Goal: Complete application form

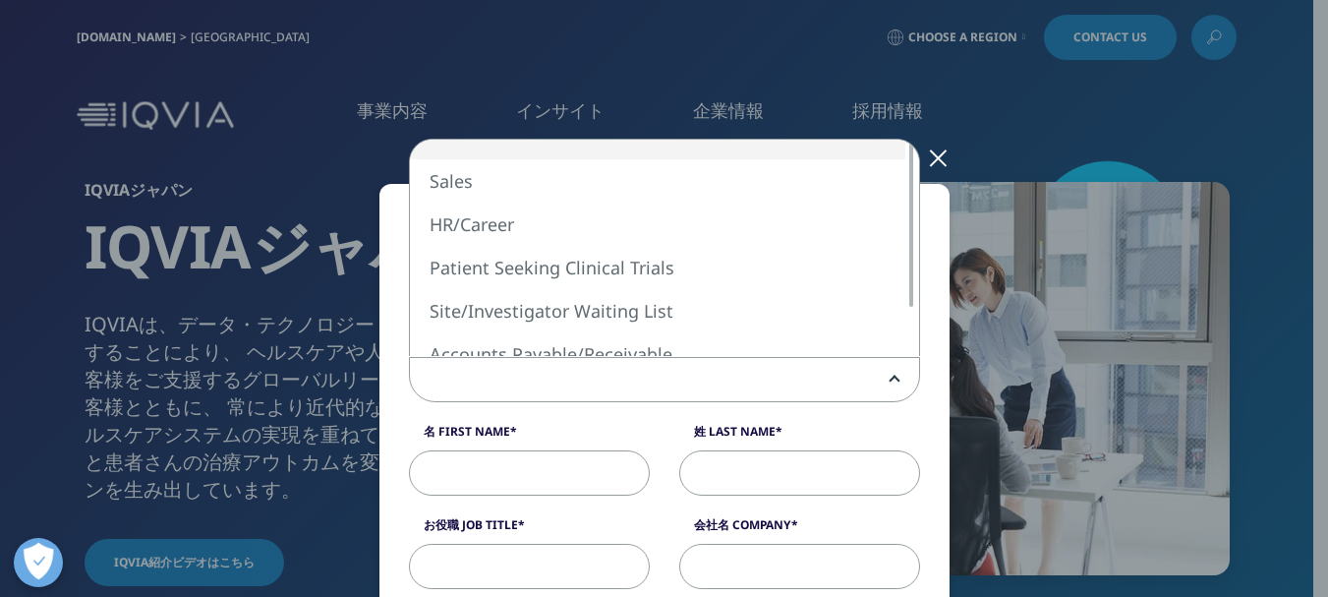
click at [474, 369] on span at bounding box center [664, 380] width 509 height 45
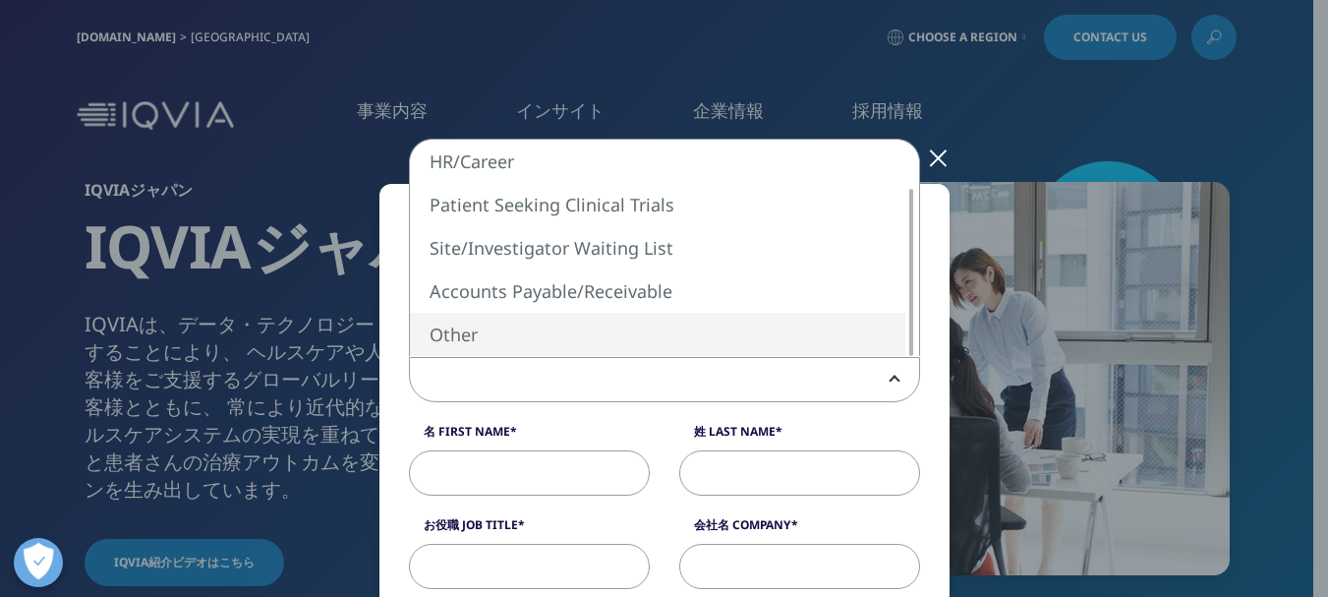
select select "Other"
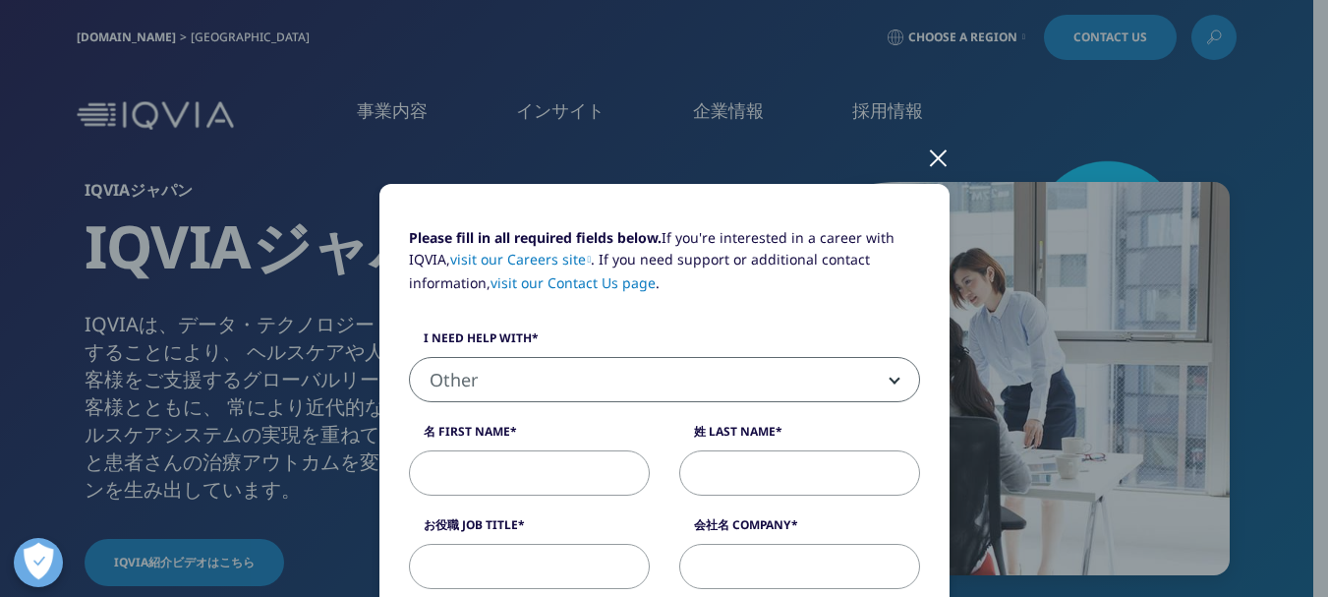
click at [455, 480] on input "名 First Name" at bounding box center [529, 472] width 241 height 45
type input "イフデザイン森"
type input "ラ"
type input "株式会社ライフデザイン"
type input "[EMAIL_ADDRESS][DOMAIN_NAME]"
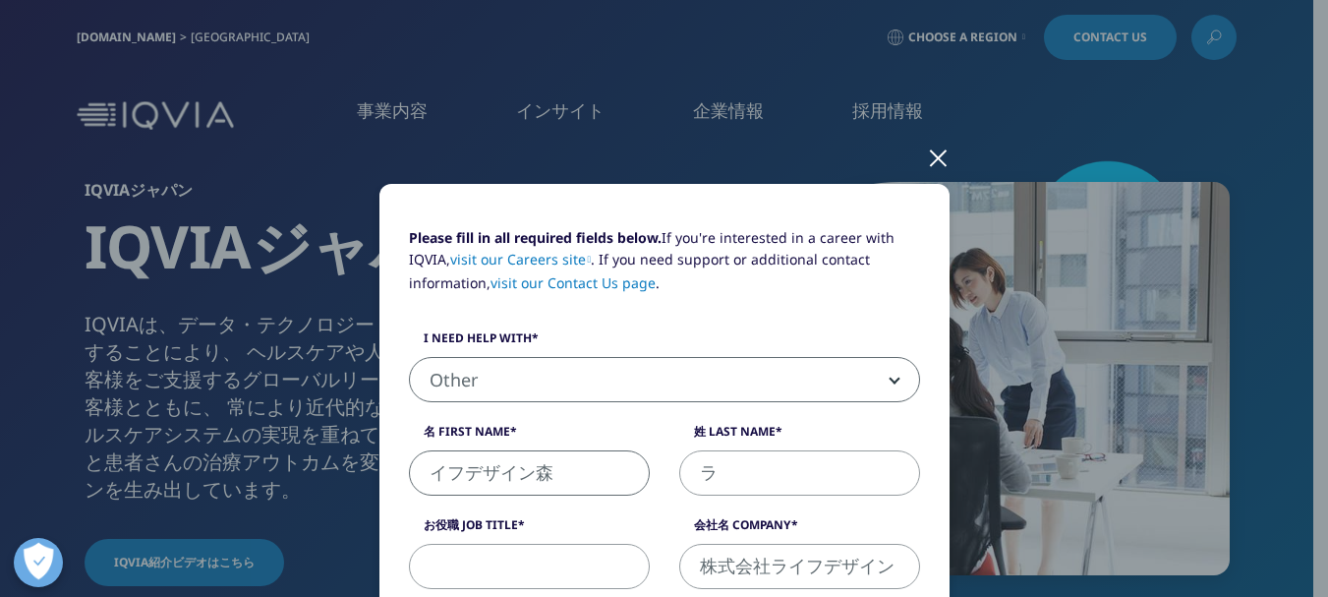
type input "0663870189"
select select "[GEOGRAPHIC_DATA]"
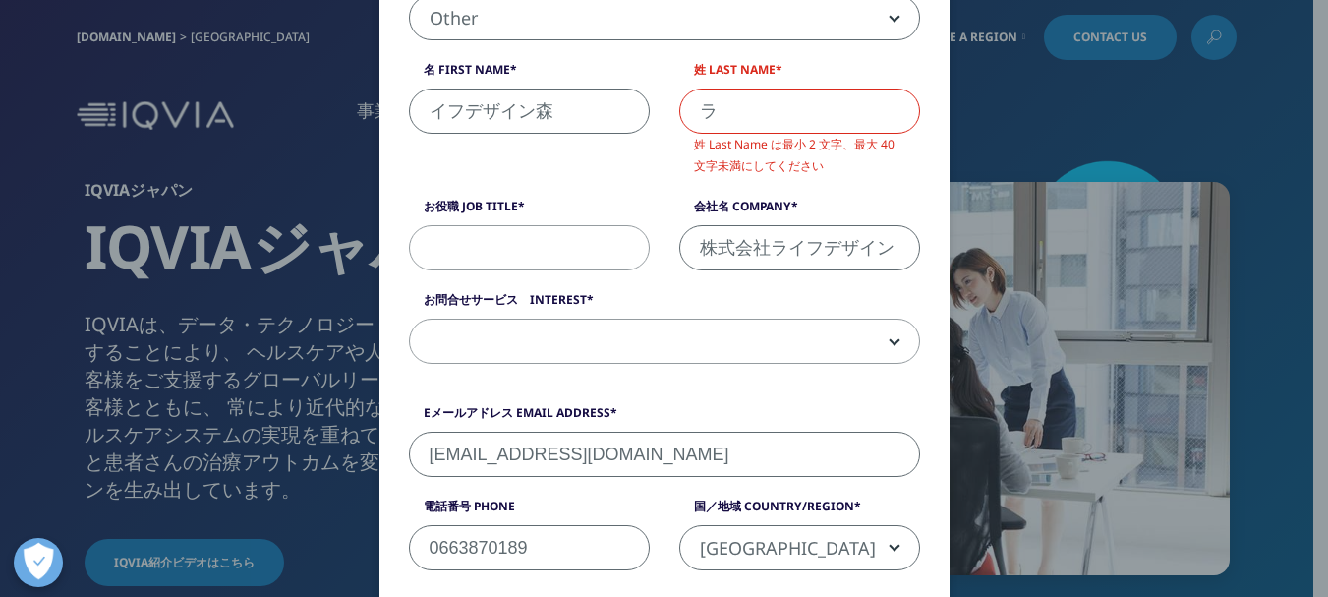
scroll to position [315, 0]
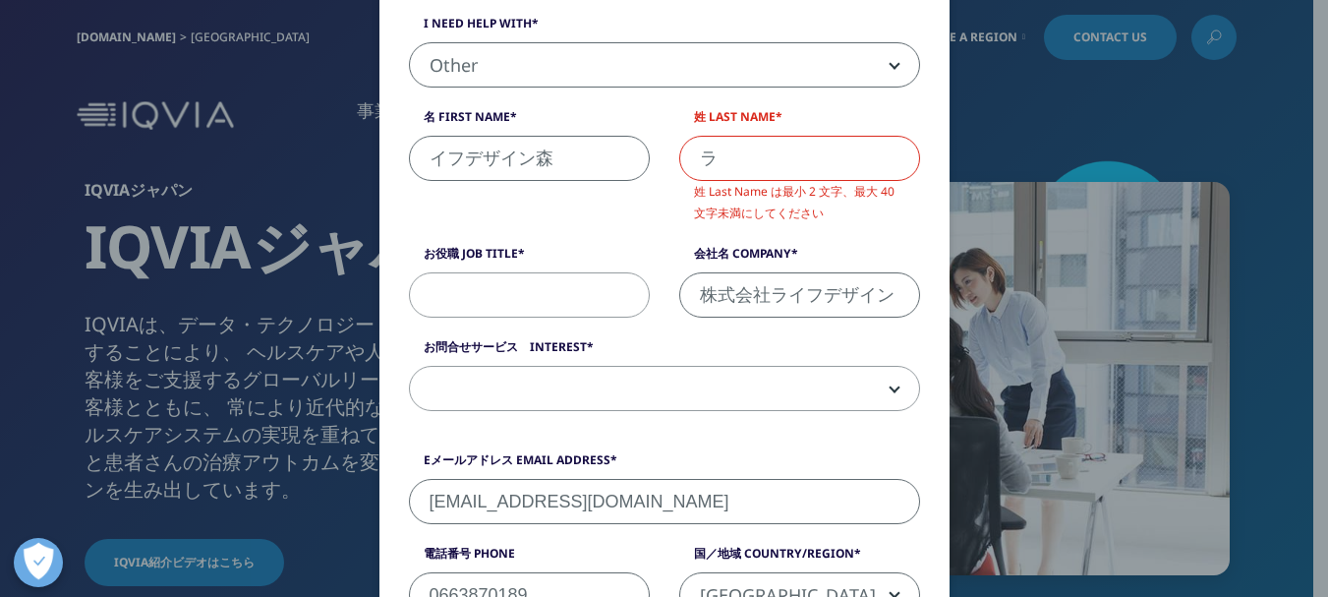
drag, startPoint x: 439, startPoint y: 174, endPoint x: 410, endPoint y: 175, distance: 29.5
click at [410, 175] on input "イフデザイン森" at bounding box center [529, 158] width 241 height 45
type input "森"
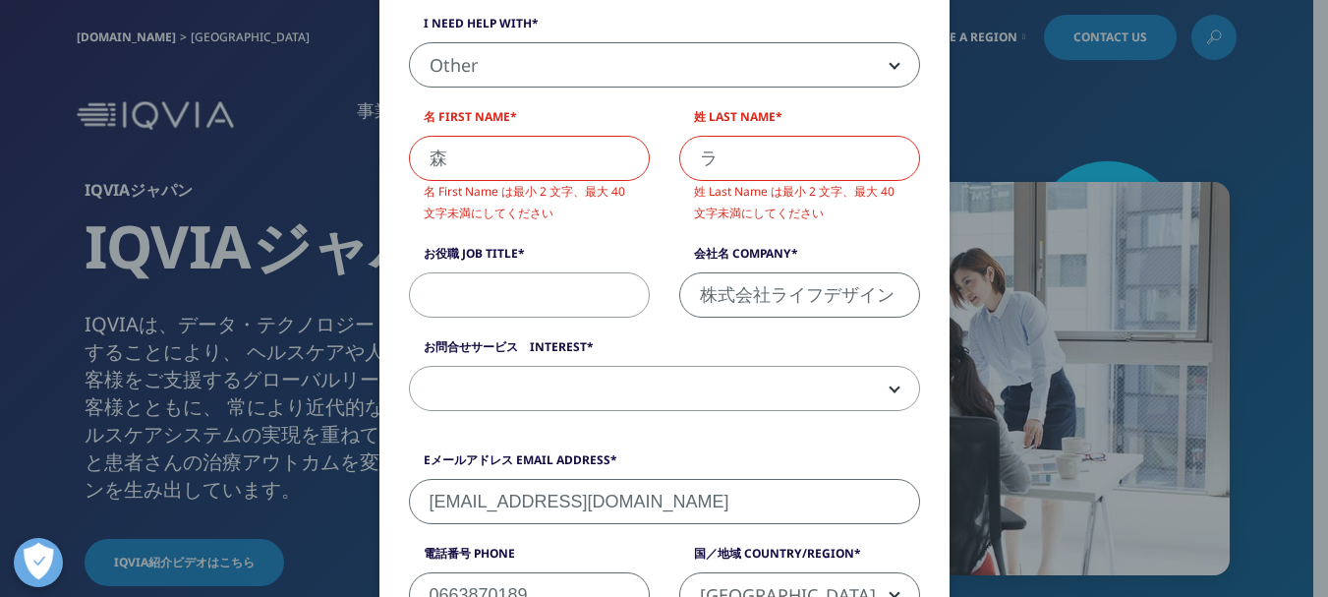
paste input "イフデザイン"
type input "ライフデザイン"
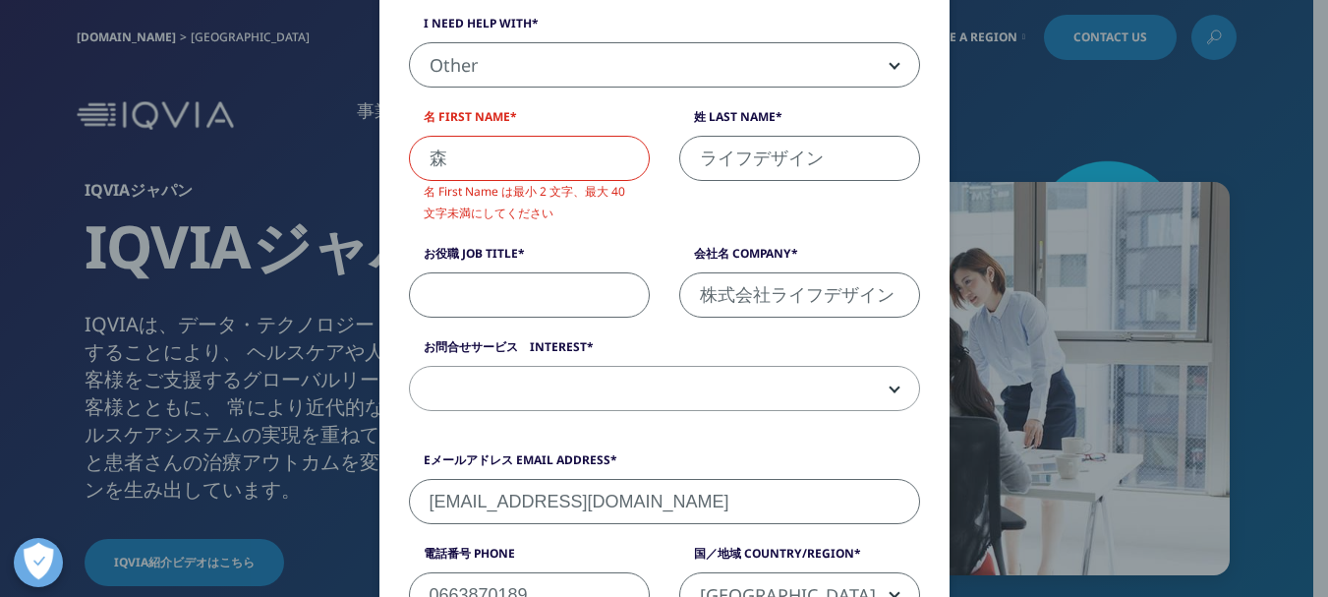
click at [493, 287] on input "お役職 Job Title" at bounding box center [529, 294] width 241 height 45
click at [579, 418] on div "Please fill in all required fields below. If you're interested in a career with…" at bounding box center [664, 172] width 541 height 519
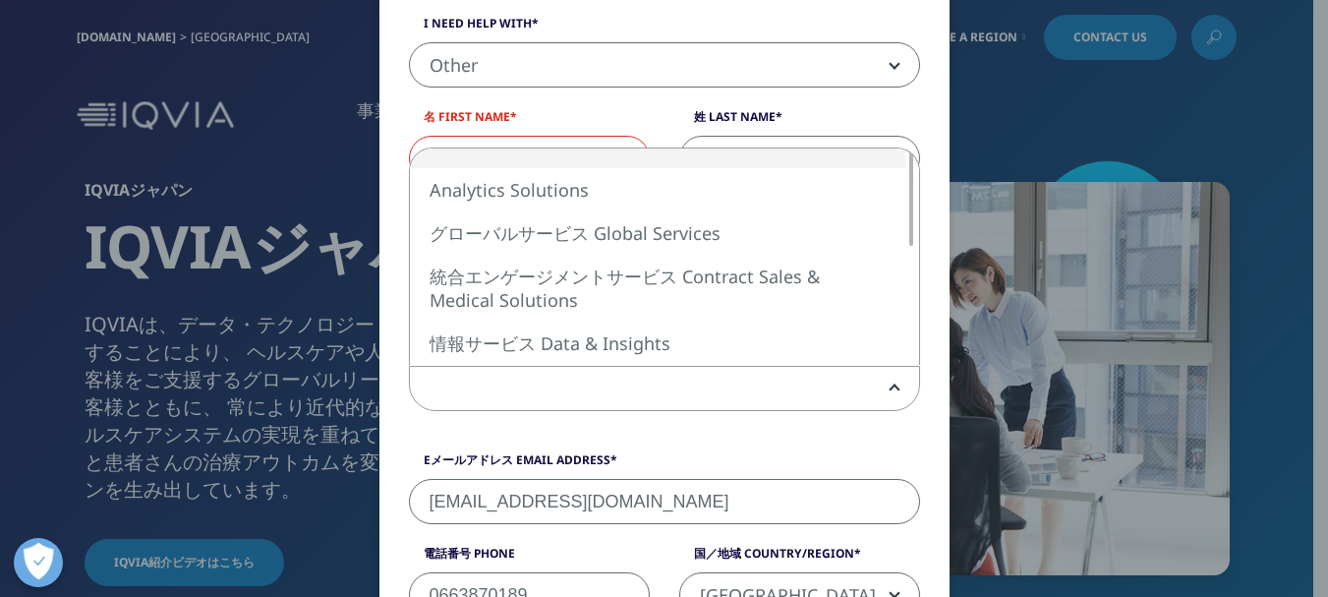
click at [526, 396] on span at bounding box center [664, 389] width 509 height 45
